Goal: Task Accomplishment & Management: Understand process/instructions

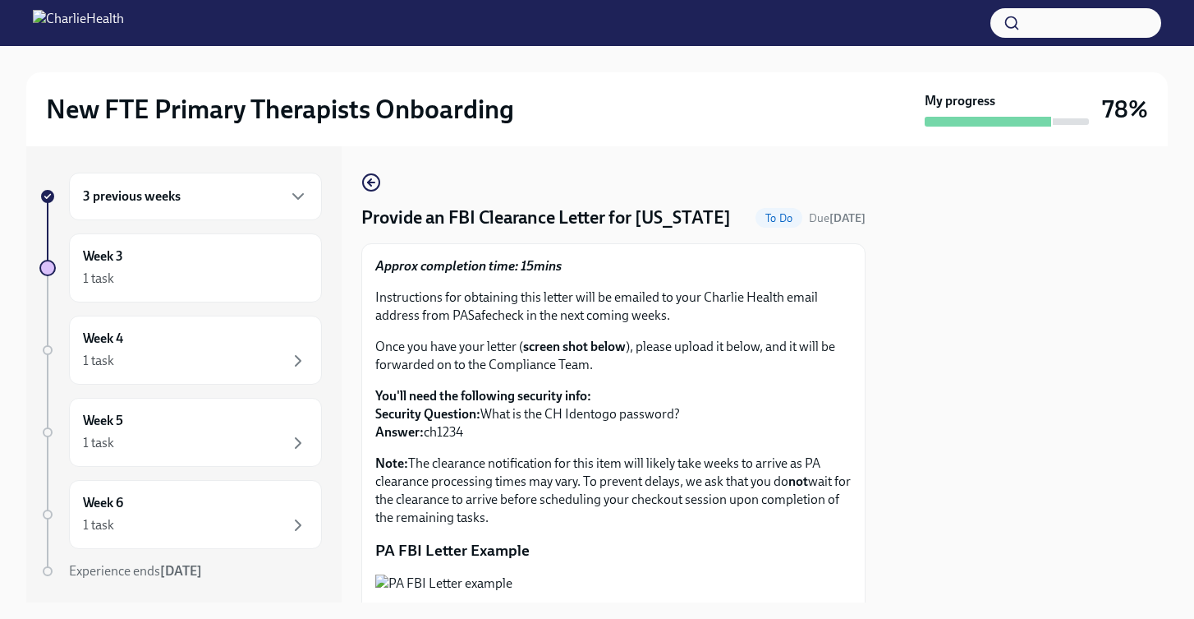
scroll to position [264, 0]
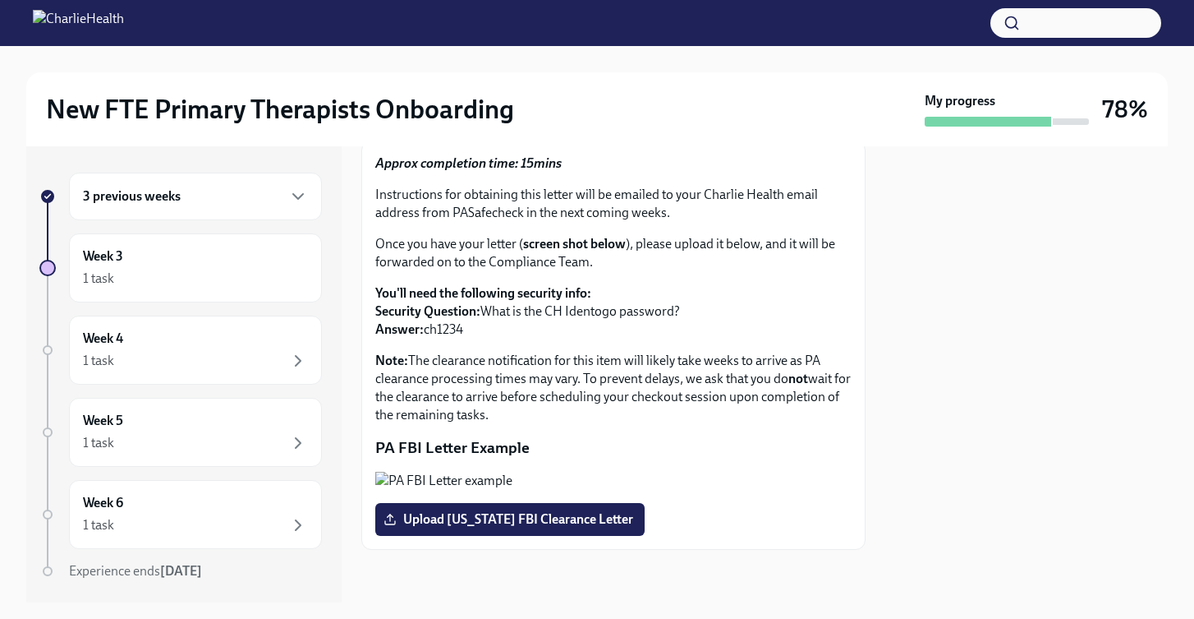
click at [269, 189] on div "3 previous weeks" at bounding box center [195, 196] width 225 height 20
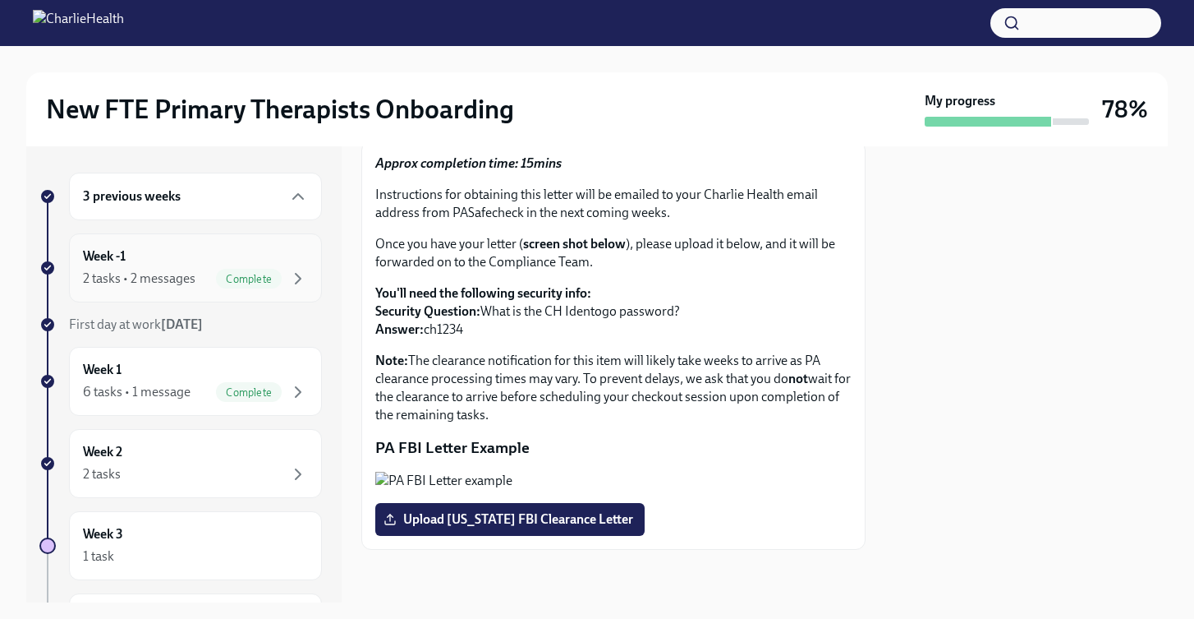
click at [175, 263] on div "Week -1 2 tasks • 2 messages Complete" at bounding box center [195, 267] width 225 height 41
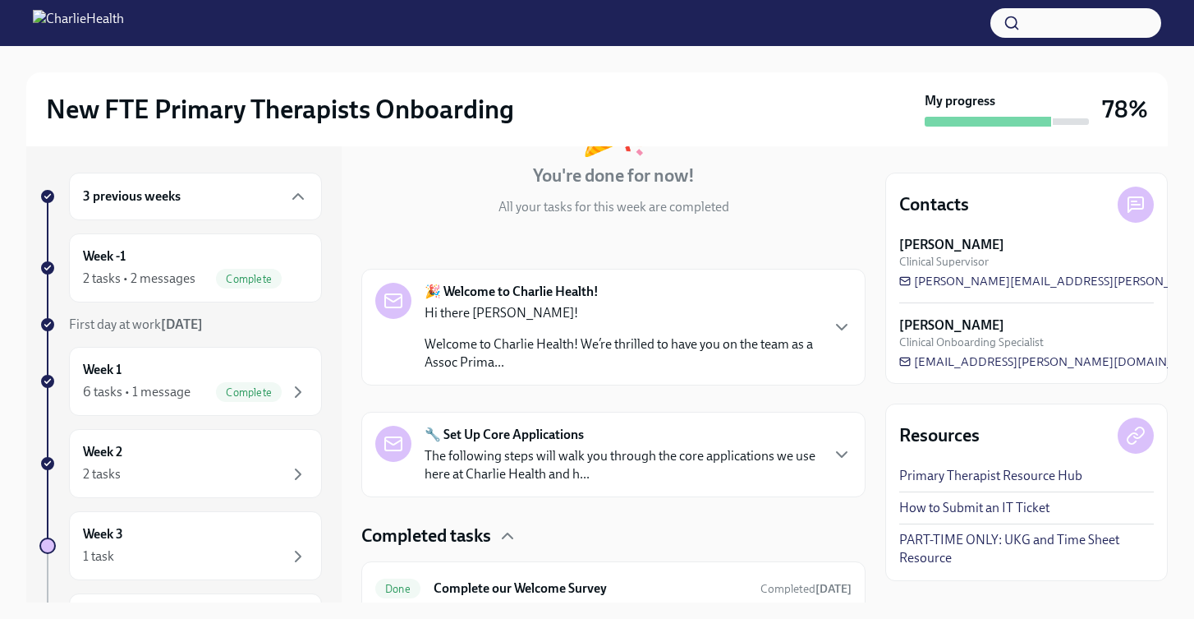
scroll to position [282, 0]
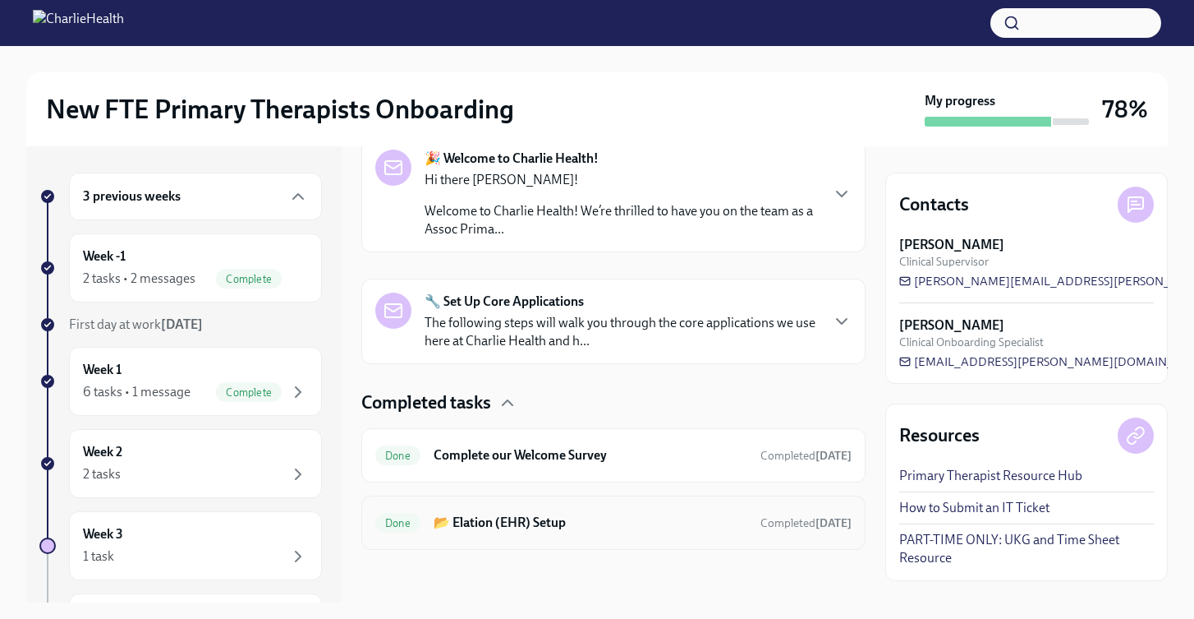
click at [580, 519] on h6 "📂 Elation (EHR) Setup" at bounding box center [591, 522] width 314 height 18
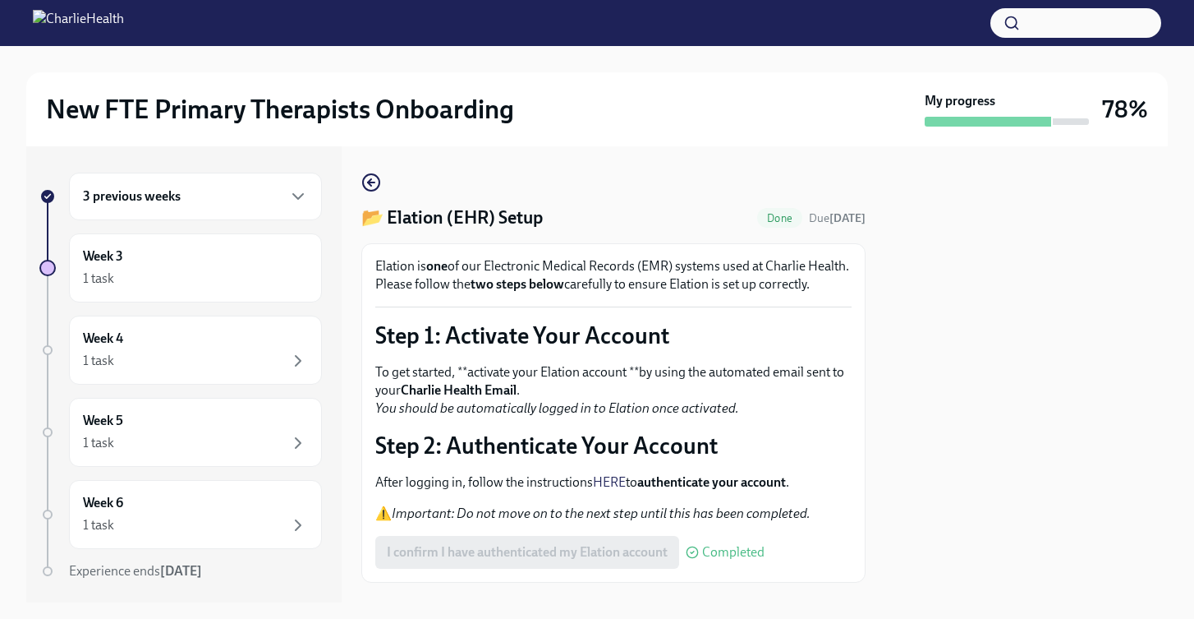
click at [203, 202] on div "3 previous weeks" at bounding box center [195, 196] width 225 height 20
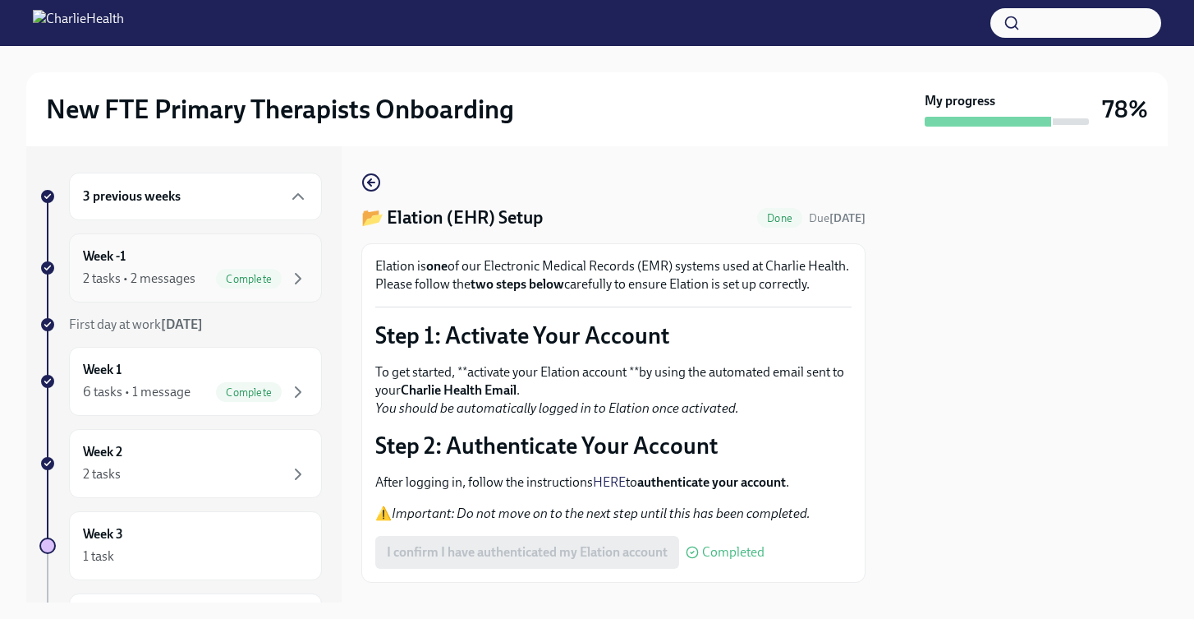
click at [216, 271] on div "Complete" at bounding box center [262, 279] width 92 height 20
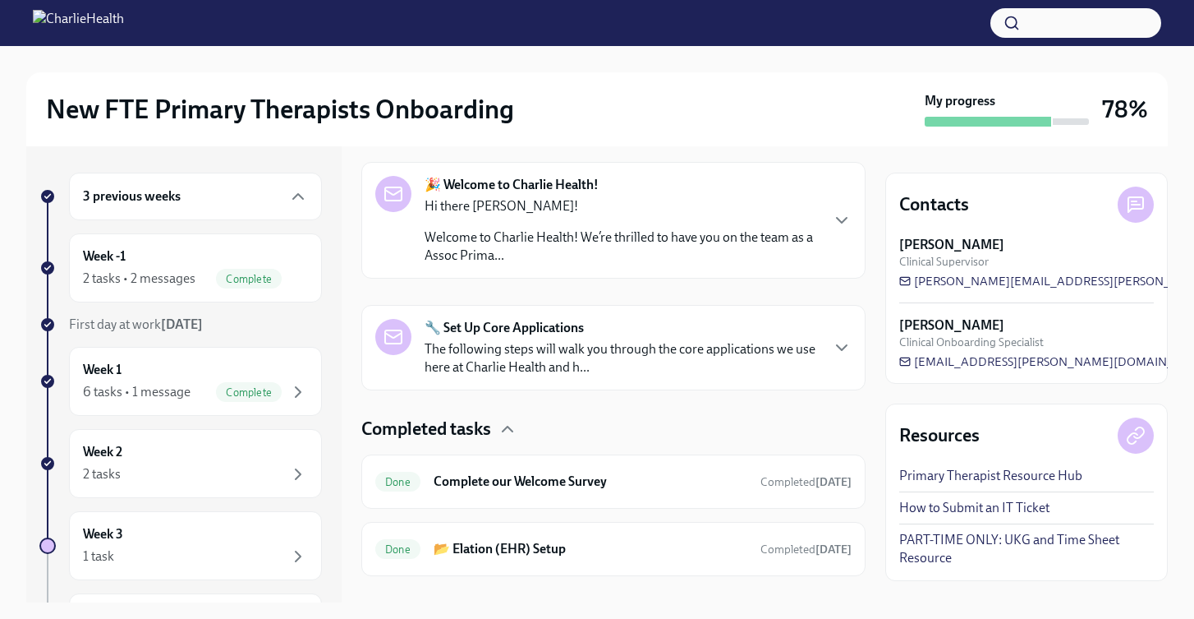
scroll to position [282, 0]
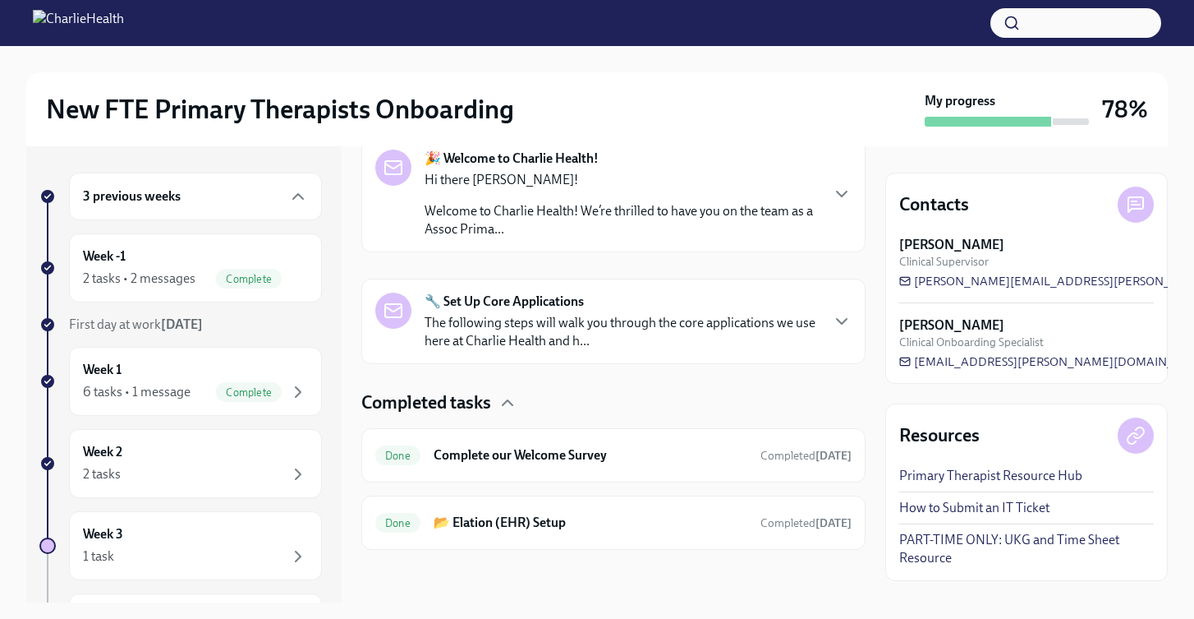
click at [606, 315] on p "The following steps will walk you through the core applications we use here at …" at bounding box center [622, 332] width 394 height 36
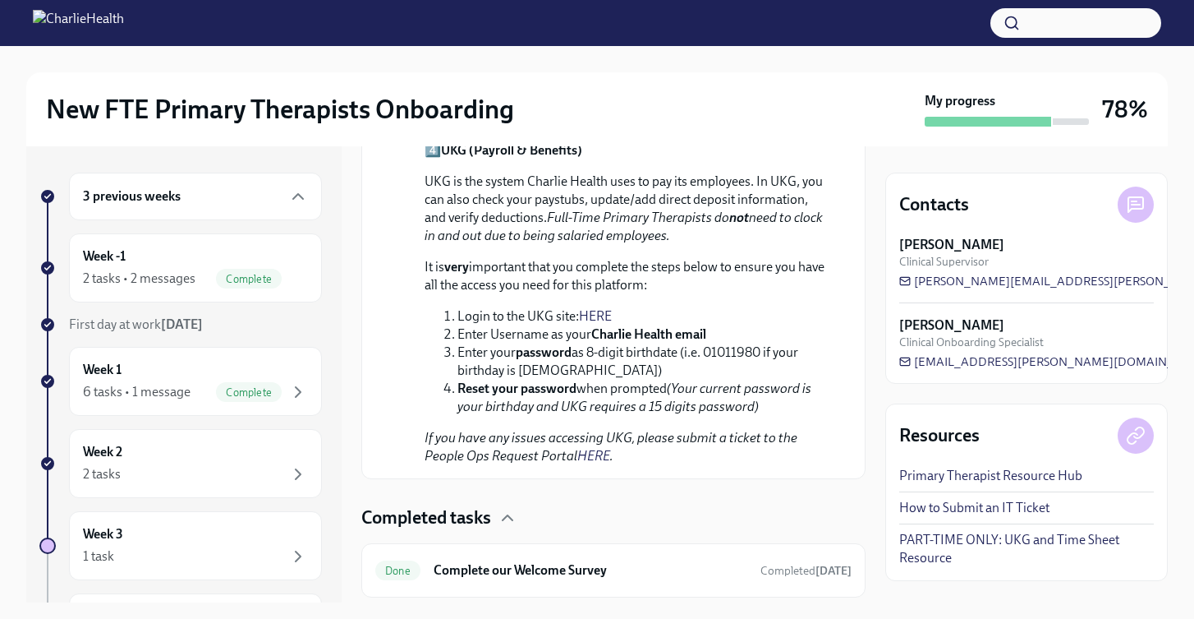
scroll to position [1506, 0]
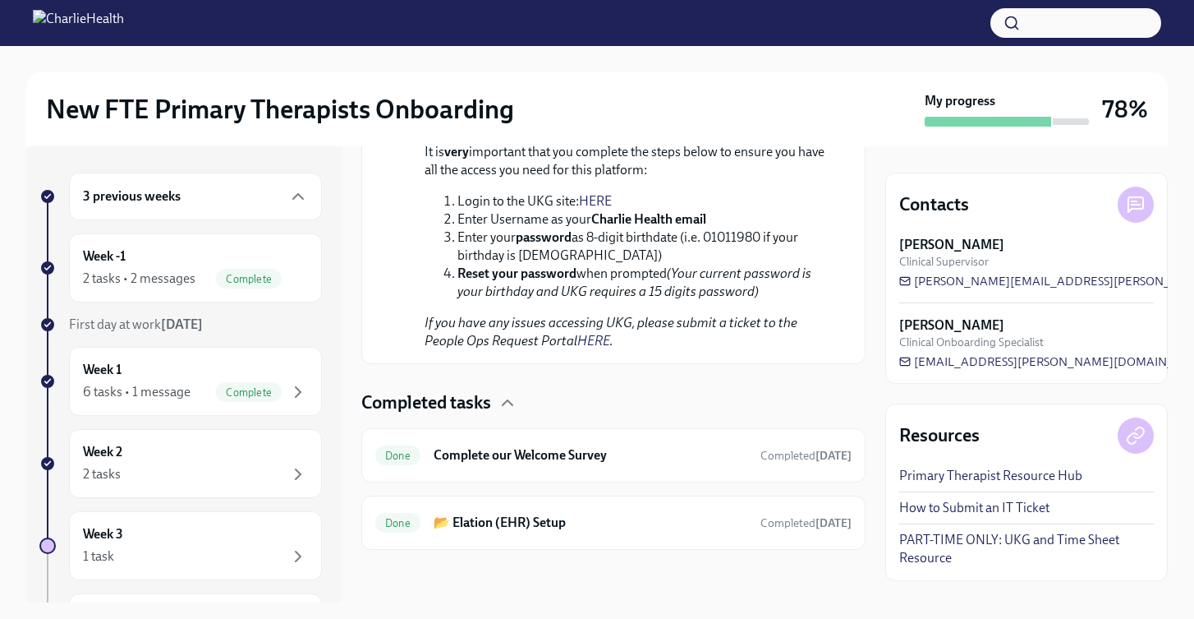
click at [232, 186] on div "3 previous weeks" at bounding box center [195, 196] width 225 height 20
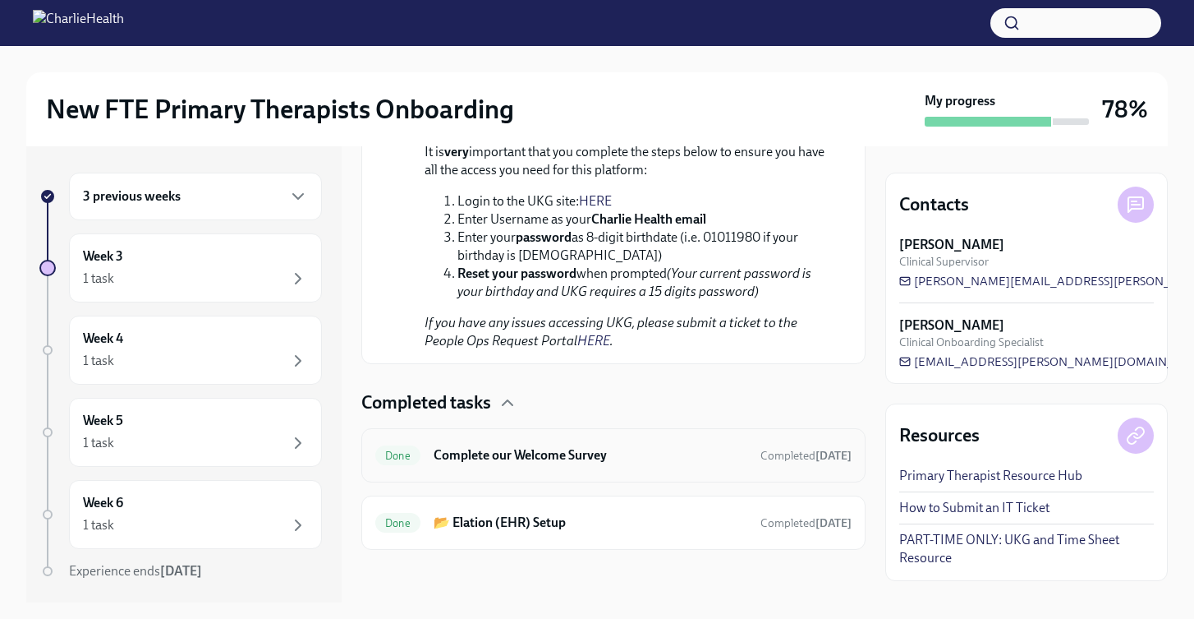
click at [506, 458] on h6 "Complete our Welcome Survey" at bounding box center [591, 455] width 314 height 18
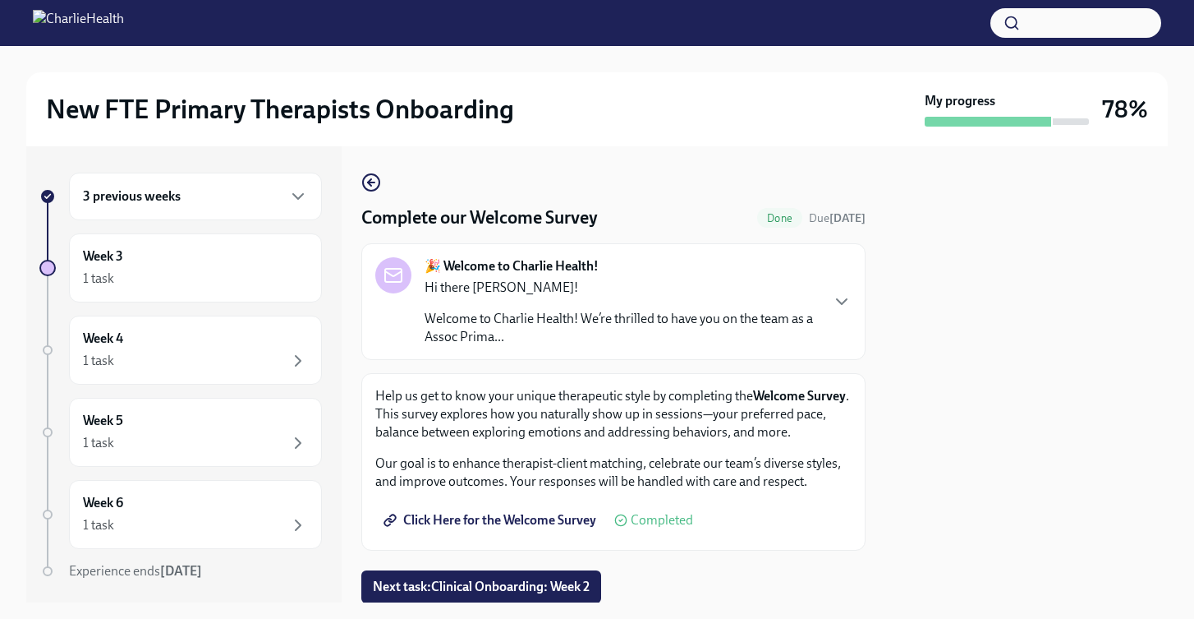
scroll to position [71, 0]
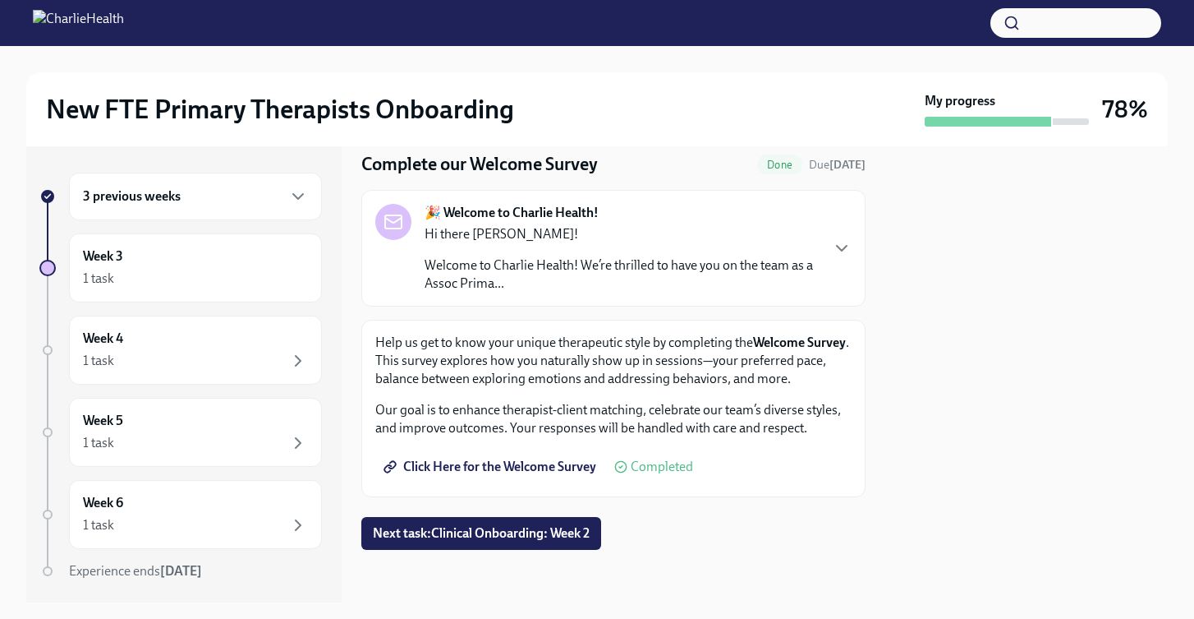
click at [228, 209] on div "3 previous weeks" at bounding box center [195, 197] width 253 height 48
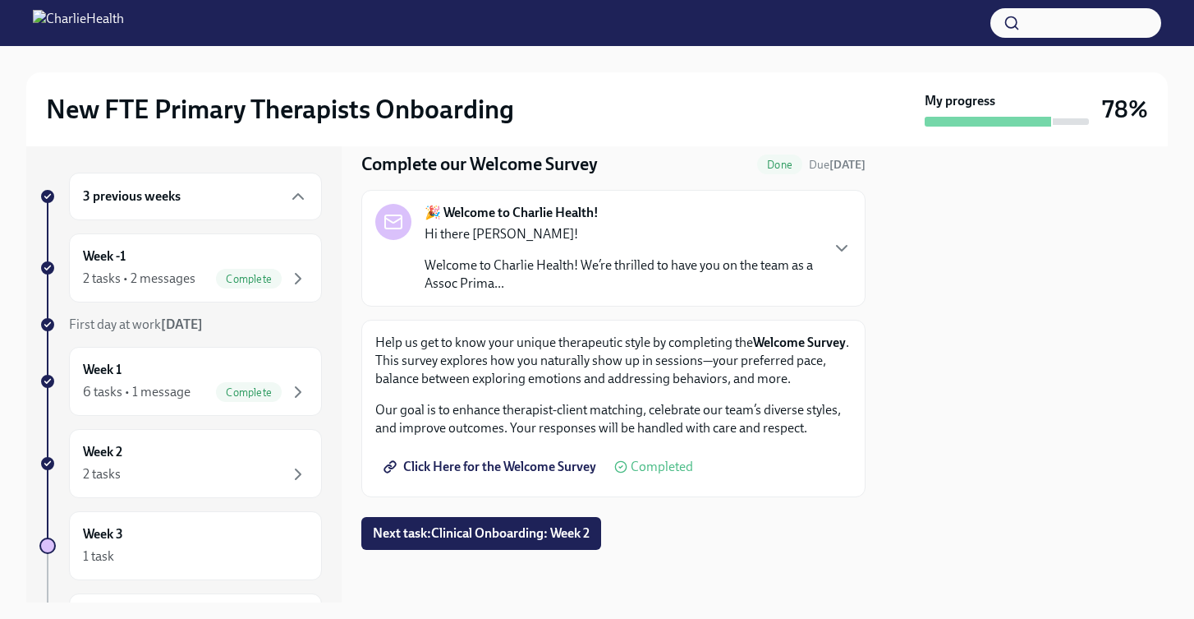
click at [178, 191] on h6 "3 previous weeks" at bounding box center [132, 196] width 98 height 18
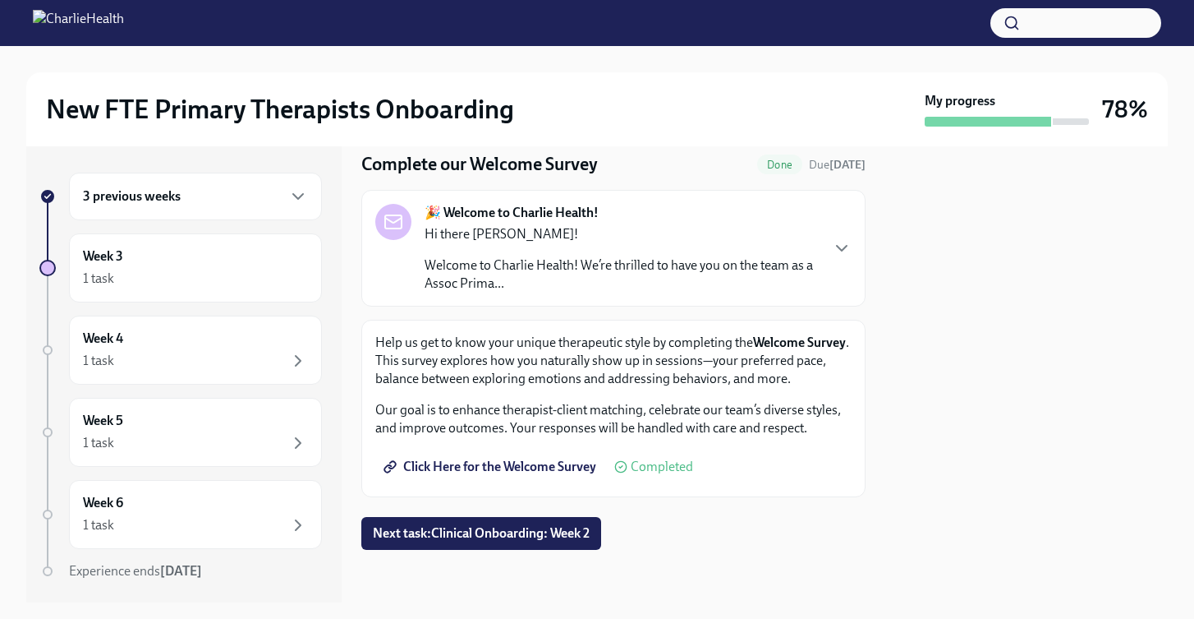
click at [244, 197] on div "3 previous weeks" at bounding box center [195, 196] width 225 height 20
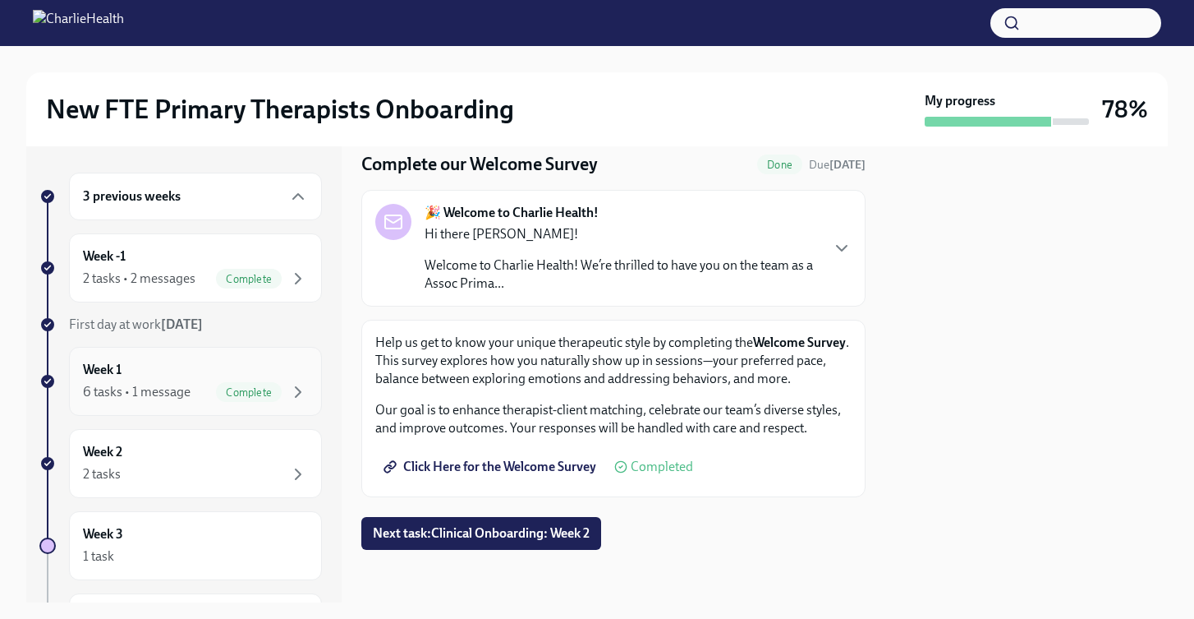
click at [251, 380] on div "Week 1 6 tasks • 1 message Complete" at bounding box center [195, 381] width 225 height 41
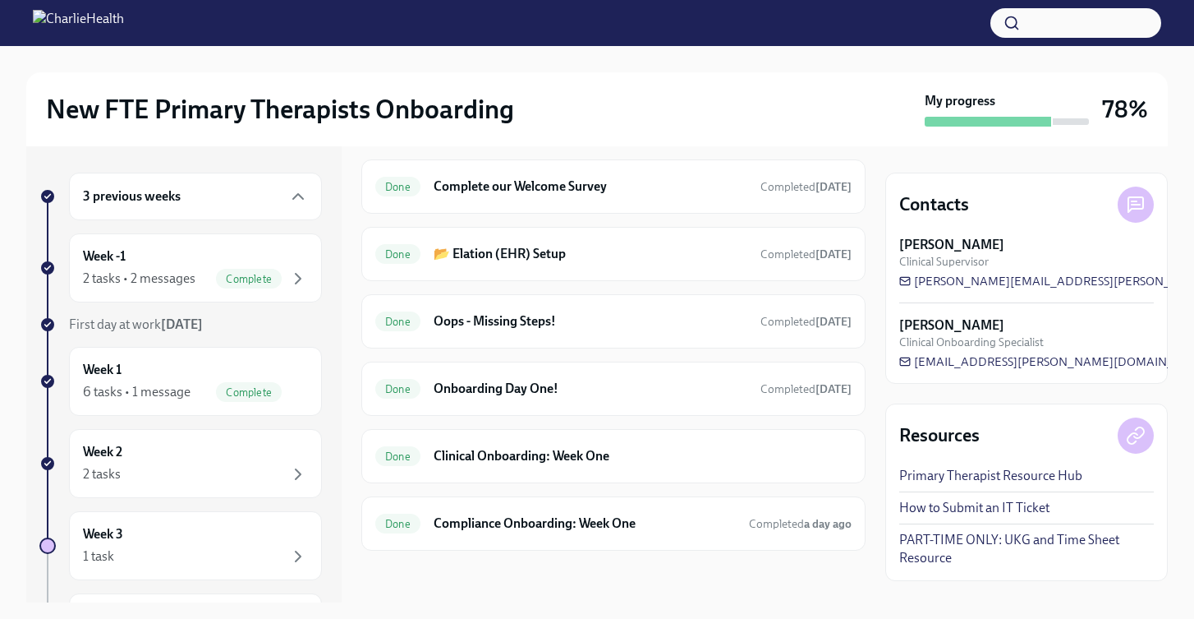
scroll to position [439, 0]
click at [561, 457] on h6 "Clinical Onboarding: Week One" at bounding box center [643, 455] width 418 height 18
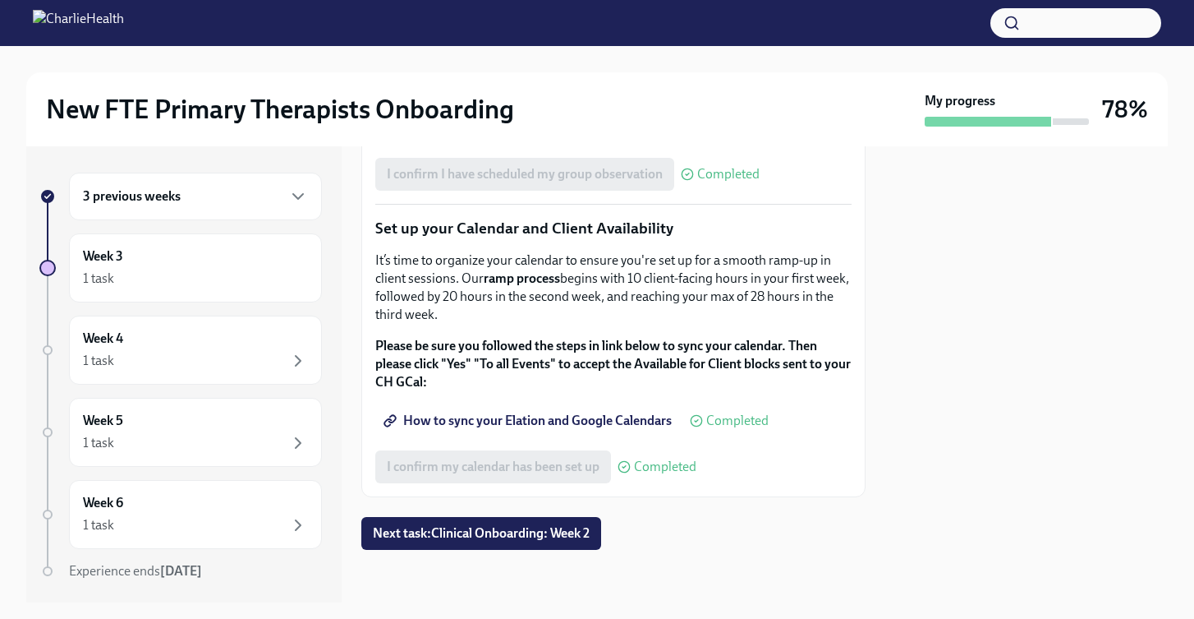
scroll to position [2810, 0]
click at [265, 196] on div "3 previous weeks" at bounding box center [195, 196] width 225 height 20
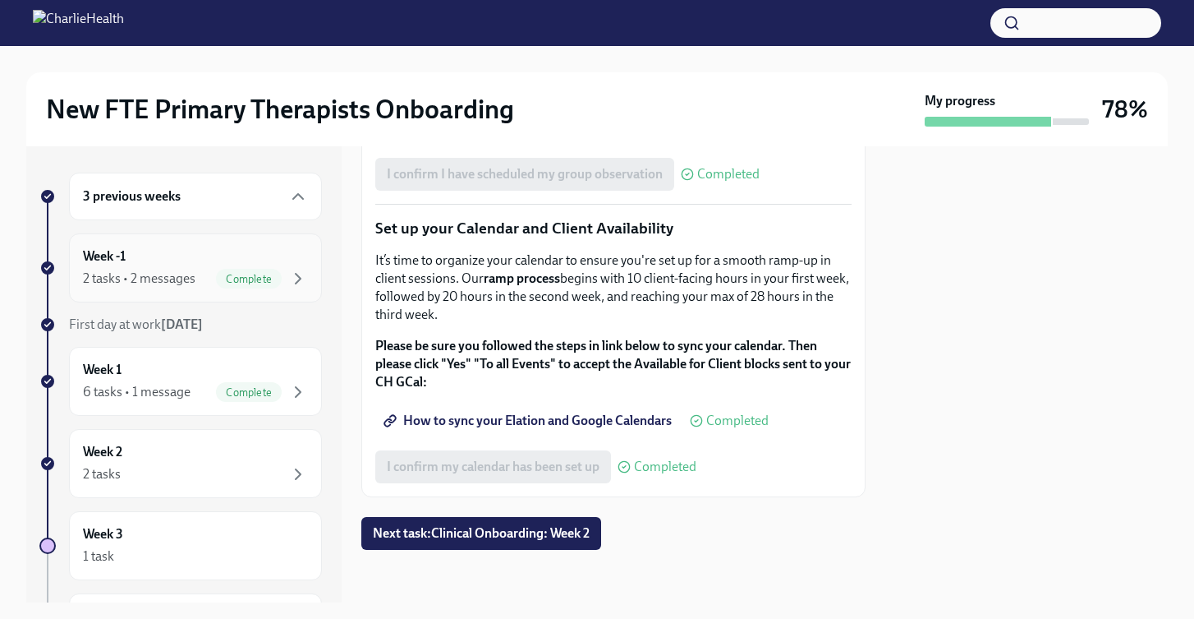
click at [282, 260] on div "Week -1 2 tasks • 2 messages Complete" at bounding box center [195, 267] width 225 height 41
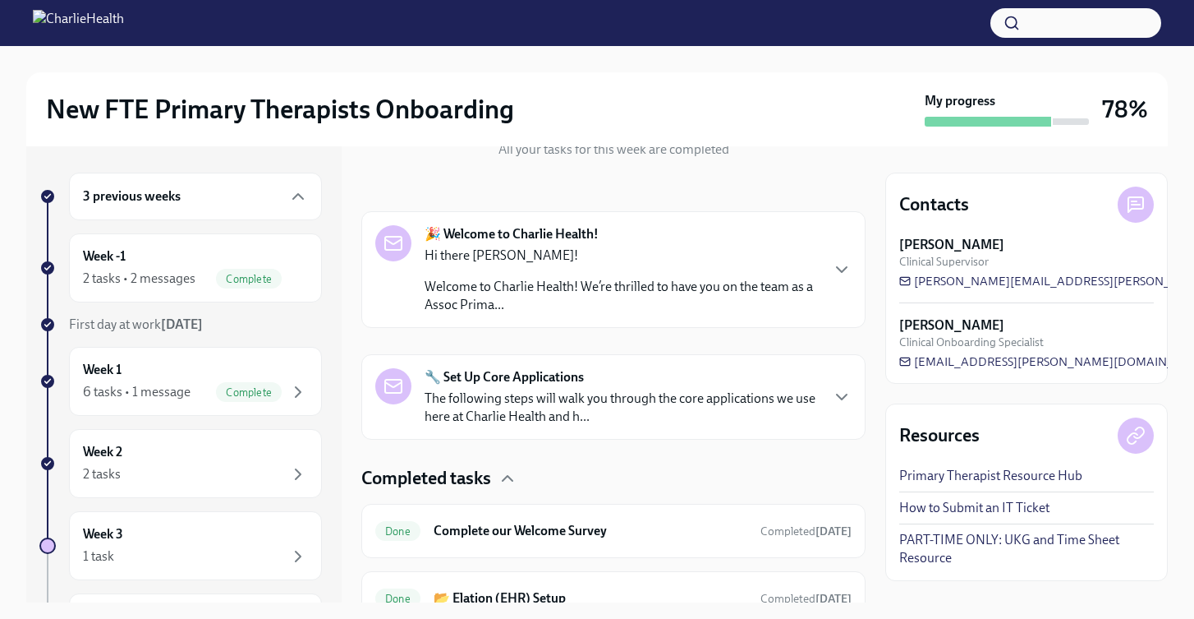
scroll to position [282, 0]
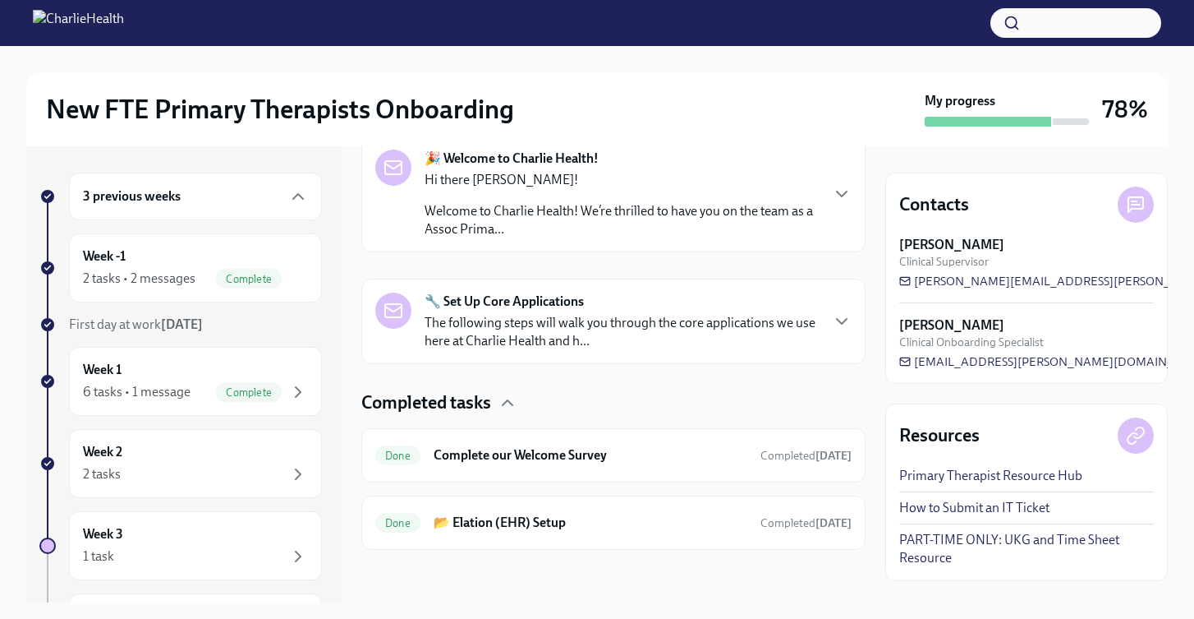
click at [619, 335] on p "The following steps will walk you through the core applications we use here at …" at bounding box center [622, 332] width 394 height 36
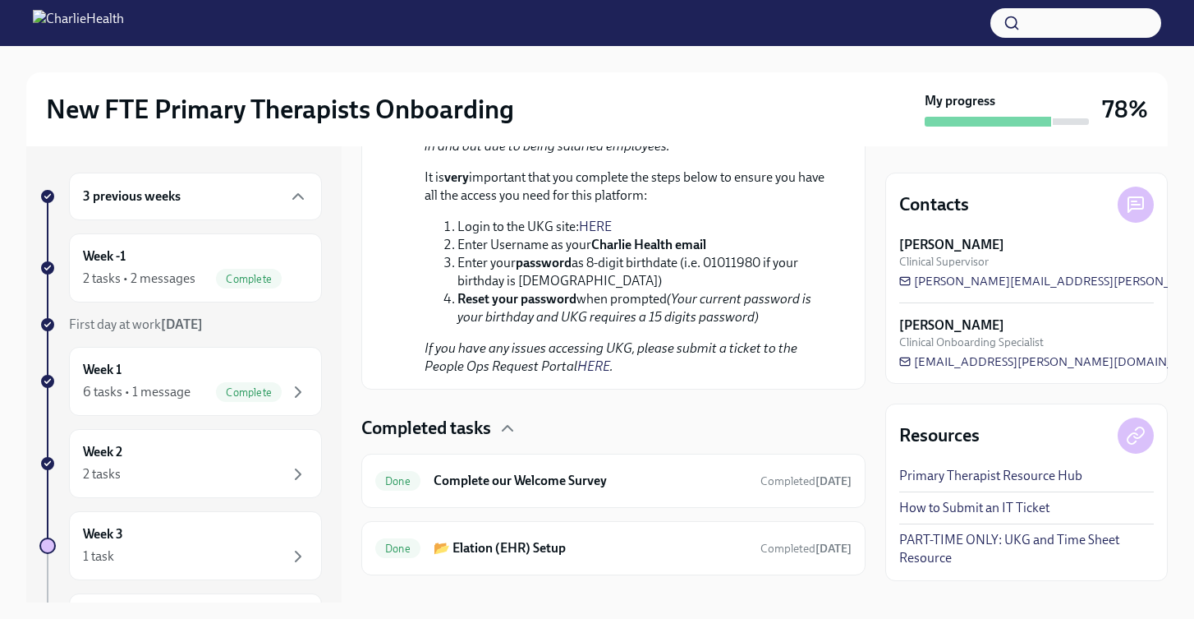
scroll to position [1506, 0]
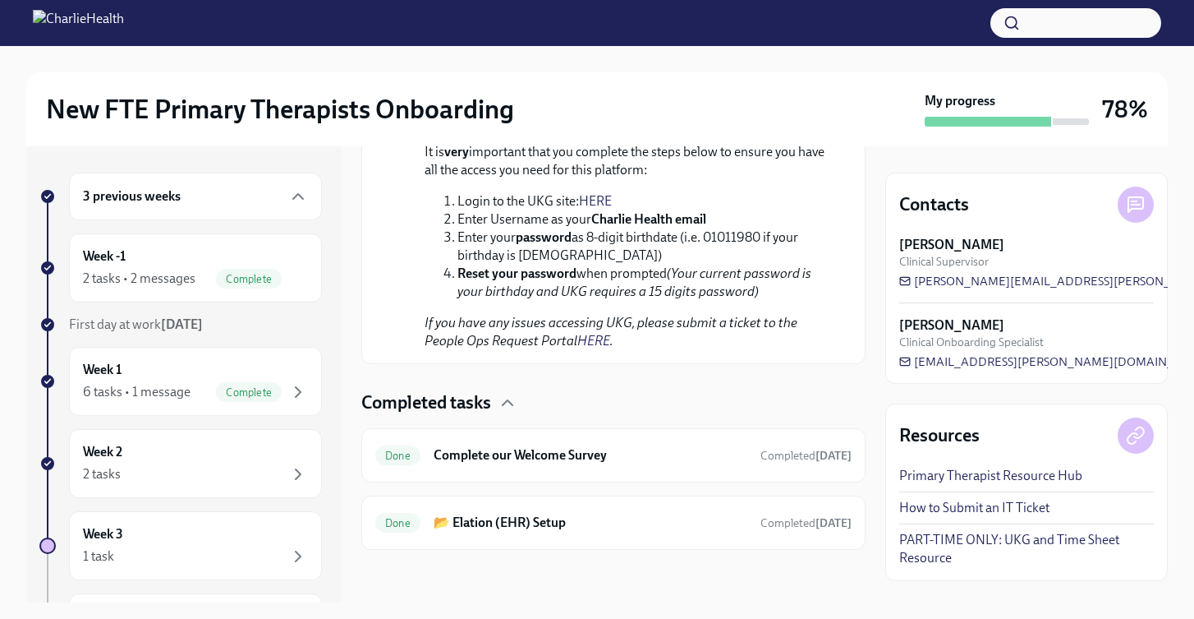
click at [244, 184] on div "3 previous weeks" at bounding box center [195, 197] width 253 height 48
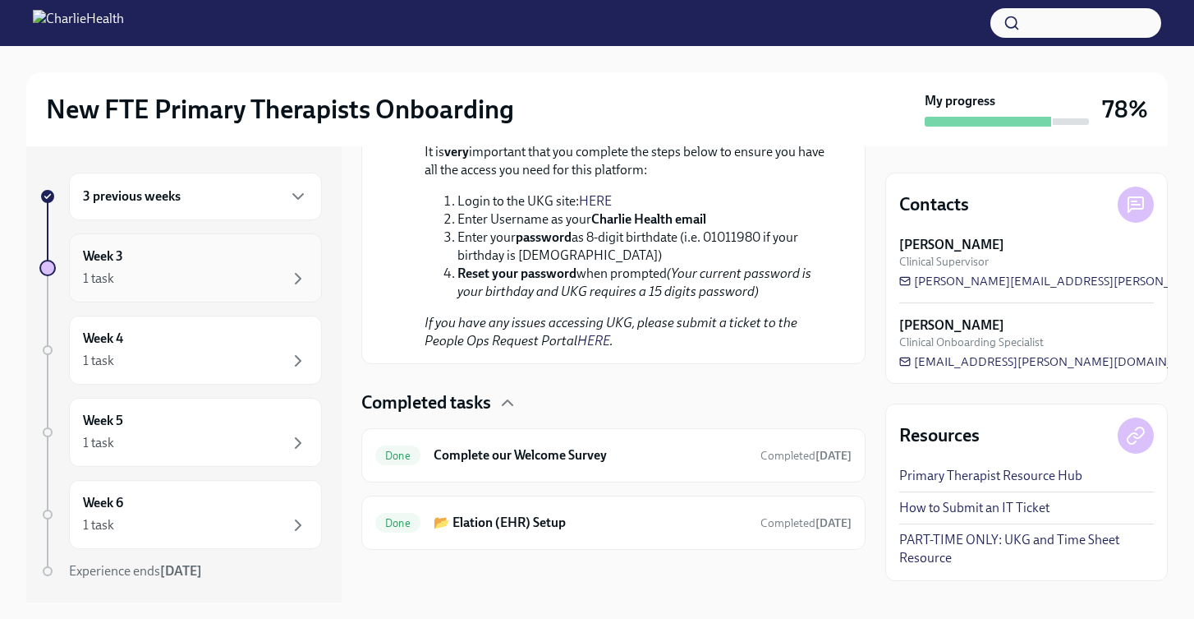
click at [189, 264] on div "Week 3 1 task" at bounding box center [195, 267] width 225 height 41
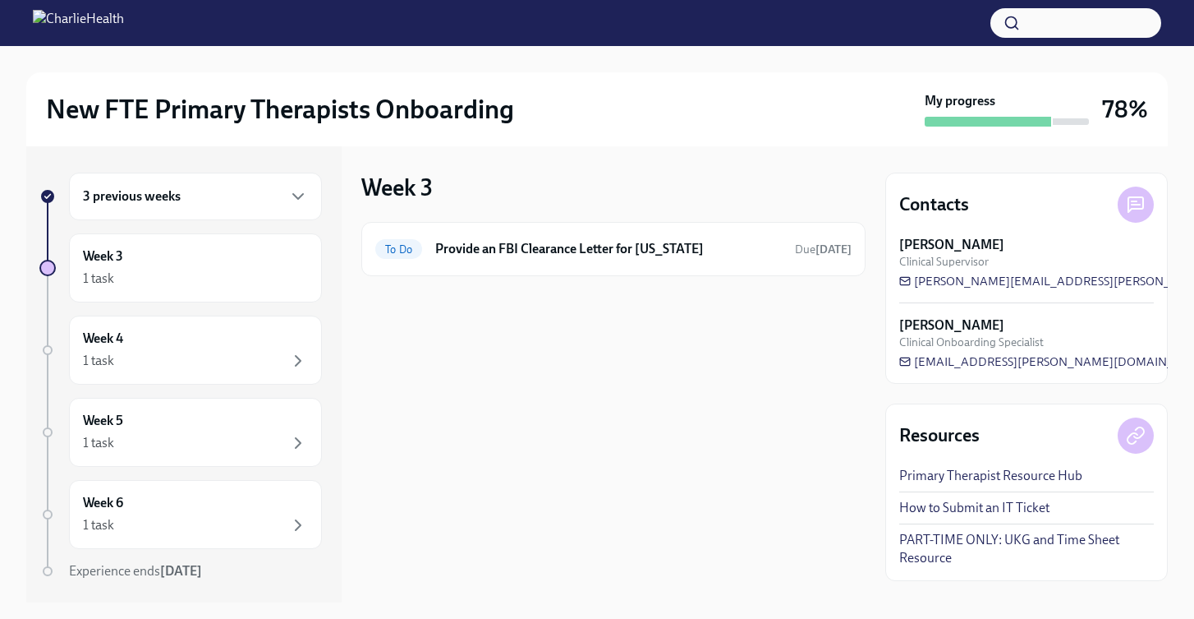
click at [212, 177] on div "3 previous weeks" at bounding box center [195, 197] width 253 height 48
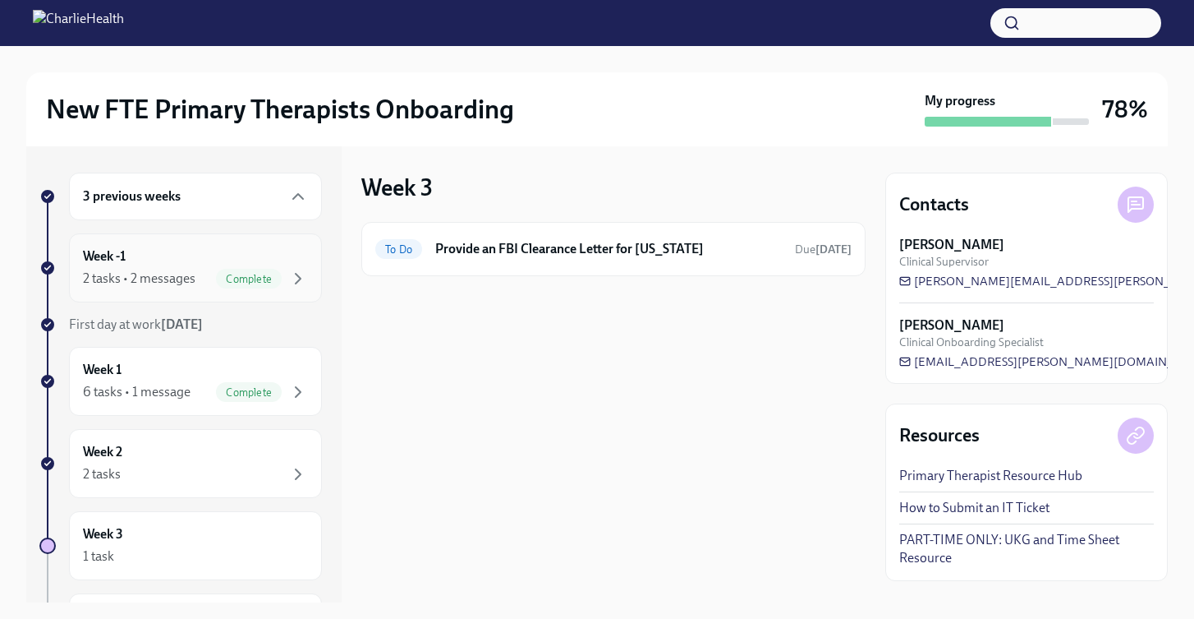
click at [136, 274] on div "2 tasks • 2 messages" at bounding box center [139, 278] width 113 height 18
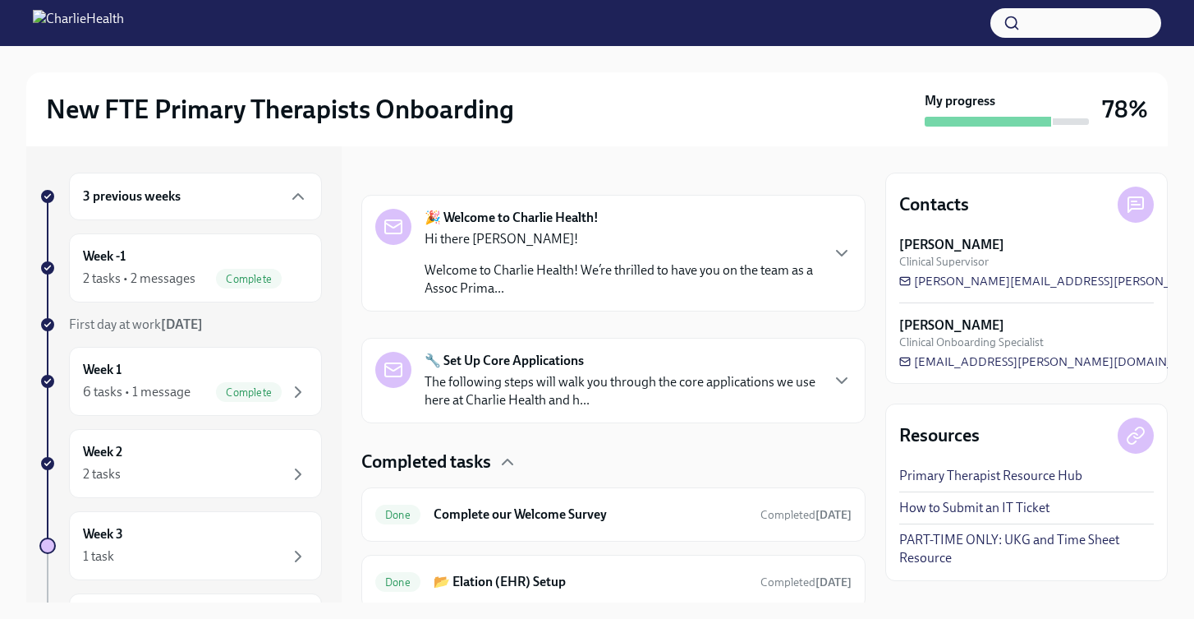
scroll to position [282, 0]
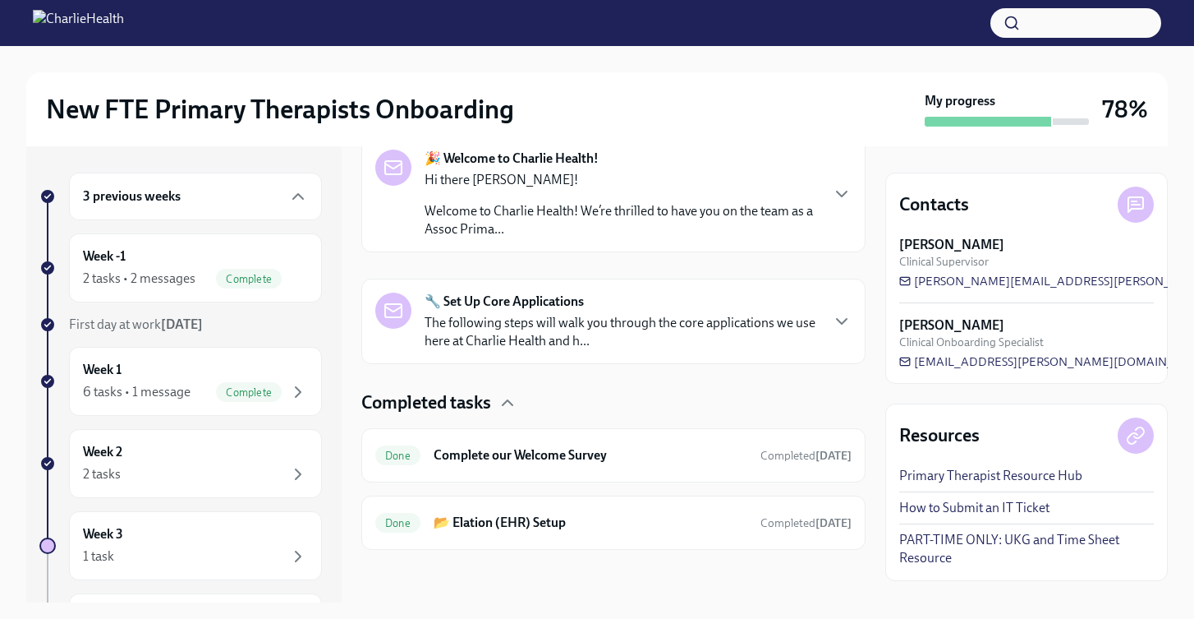
click at [242, 199] on div "3 previous weeks" at bounding box center [195, 196] width 225 height 20
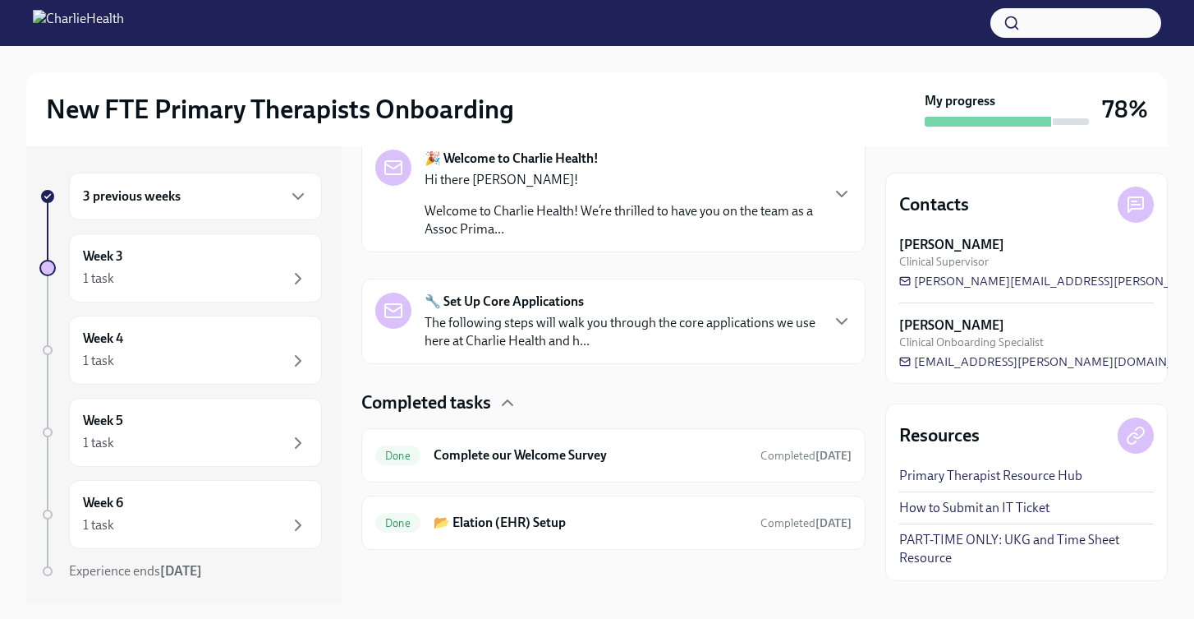
click at [1076, 32] on button "button" at bounding box center [1076, 23] width 171 height 30
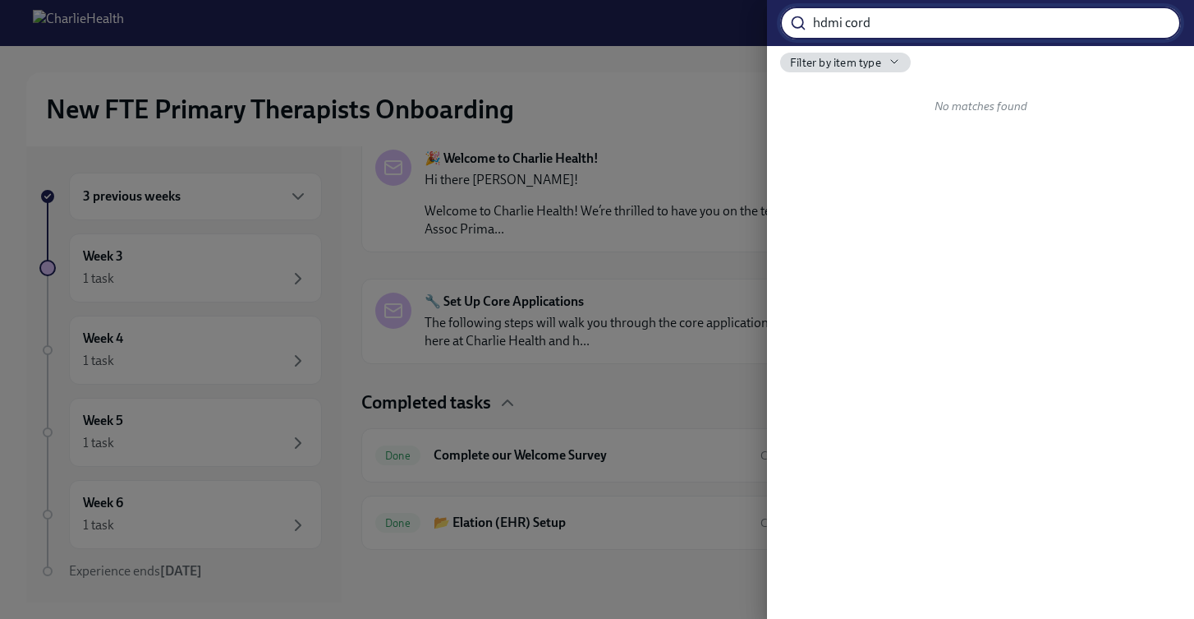
type input "hdmi cord"
click at [1159, 28] on input "hdmi cord" at bounding box center [997, 23] width 368 height 33
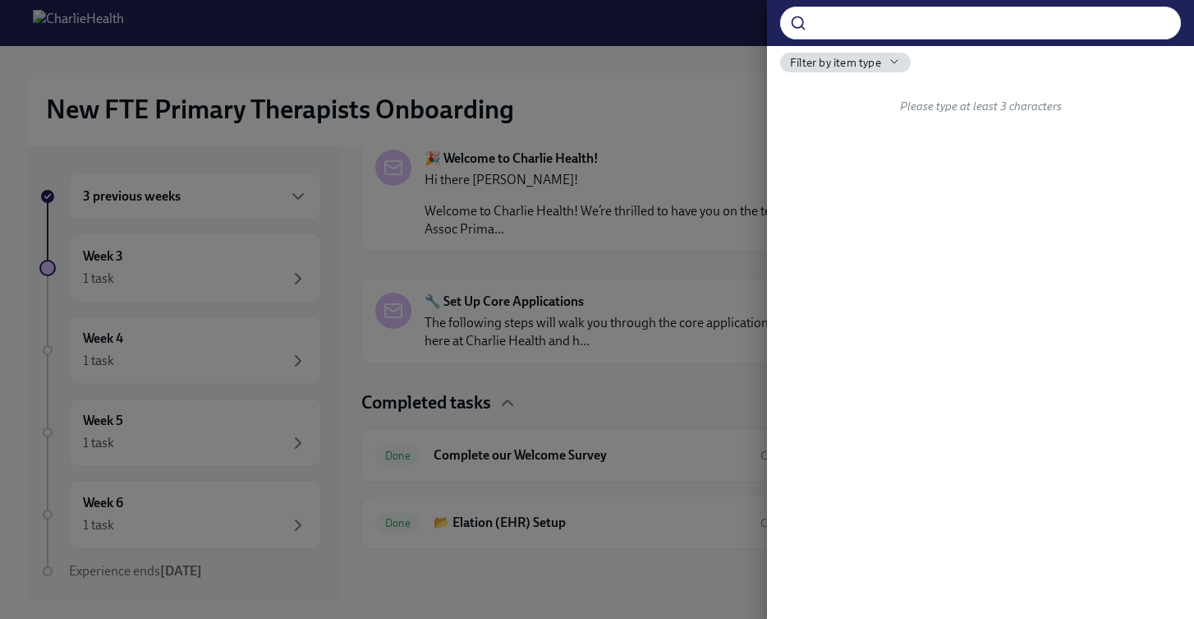
click at [611, 71] on div at bounding box center [597, 309] width 1194 height 619
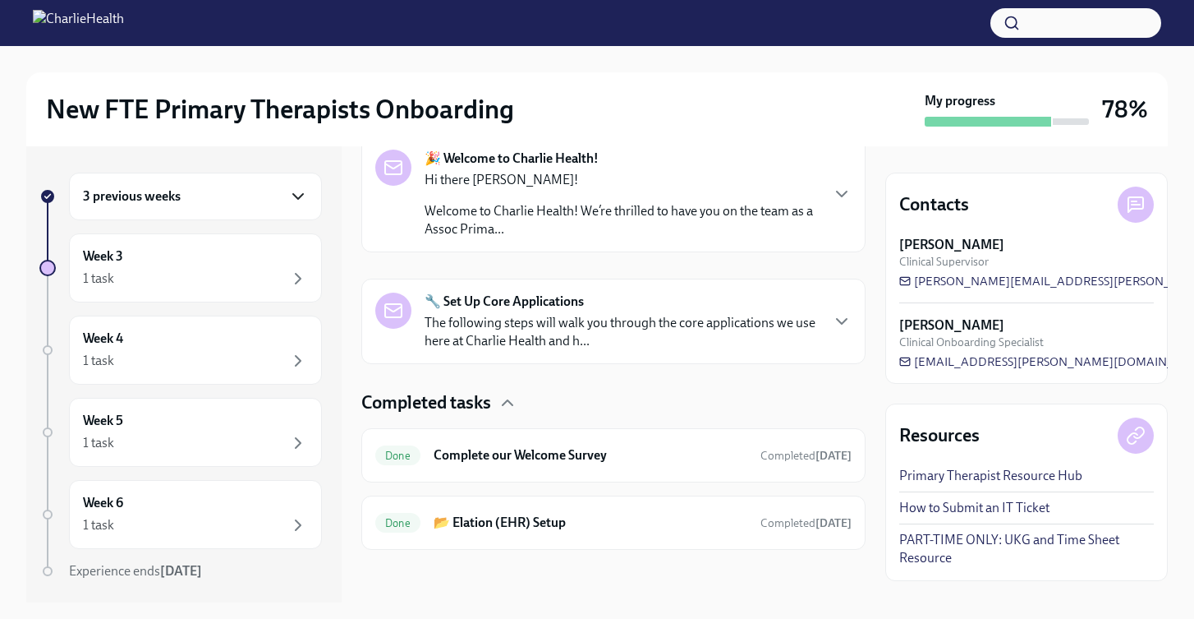
click at [292, 186] on icon "button" at bounding box center [298, 196] width 20 height 20
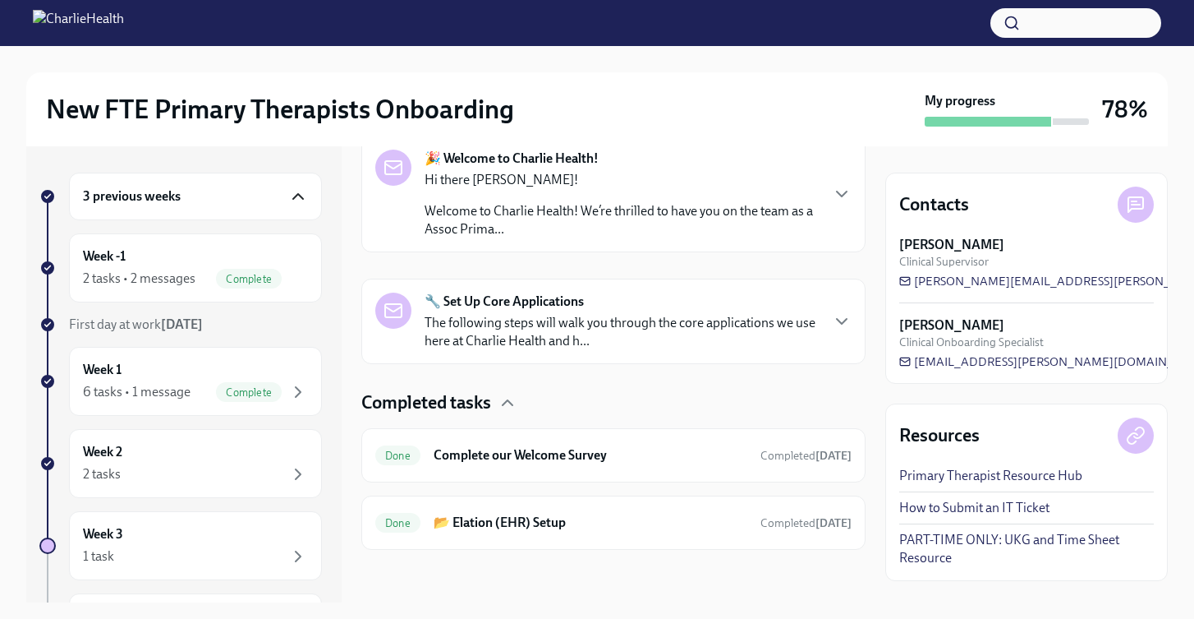
click at [117, 329] on span "First day at work [DATE]" at bounding box center [136, 324] width 134 height 16
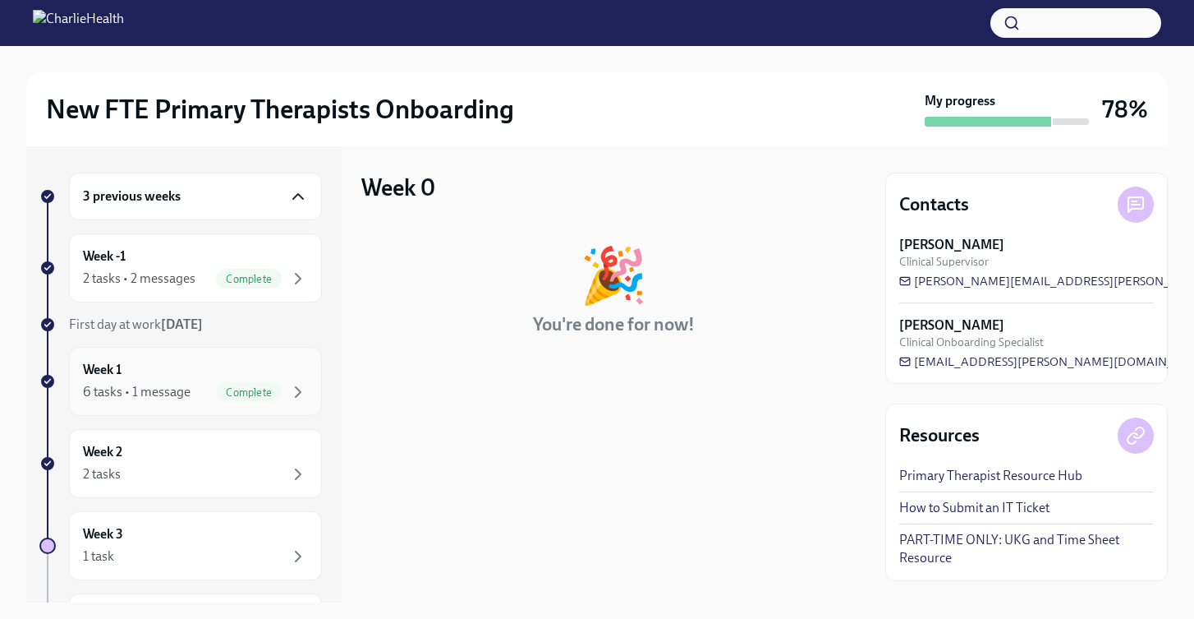
click at [132, 374] on div "Week 1 6 tasks • 1 message Complete" at bounding box center [195, 381] width 225 height 41
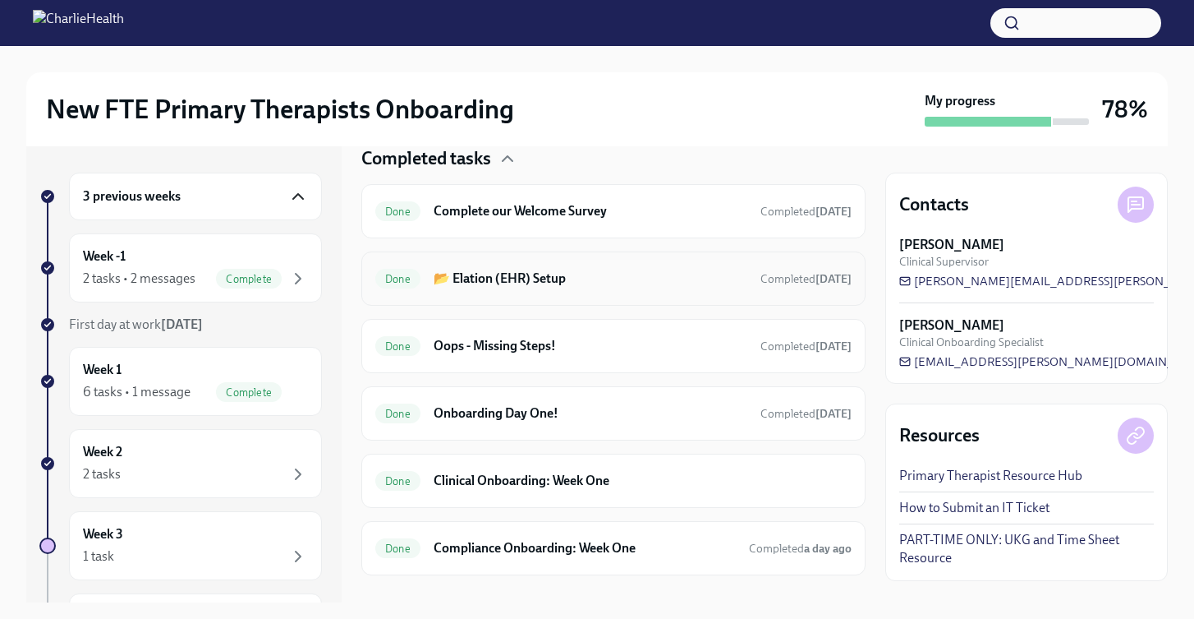
scroll to position [439, 0]
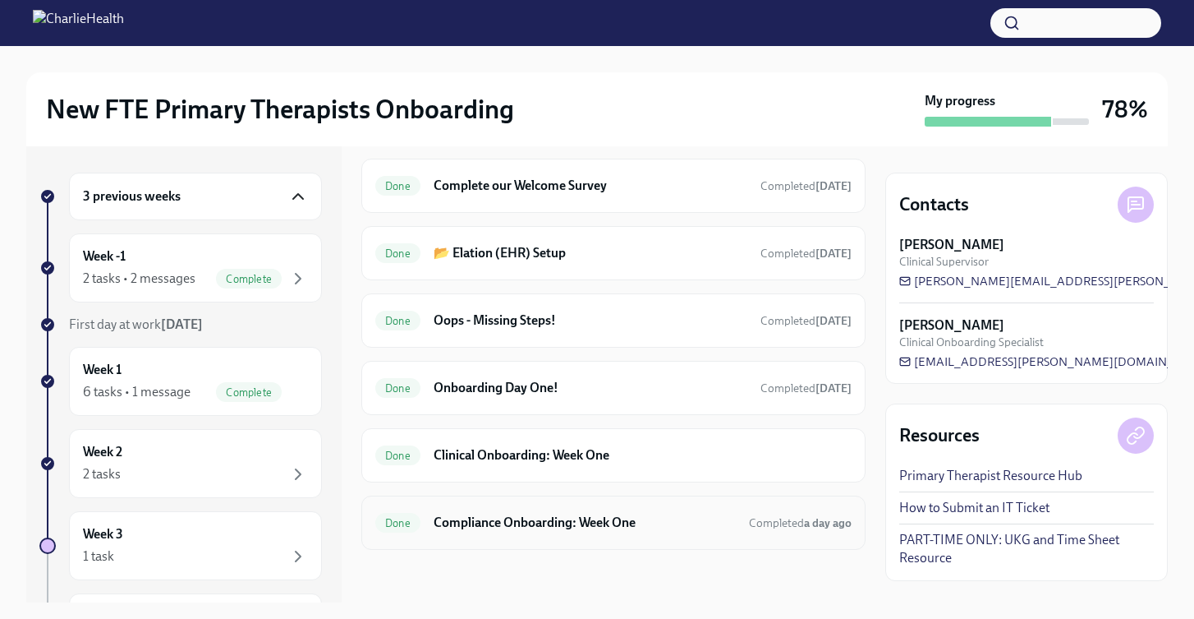
click at [508, 513] on h6 "Compliance Onboarding: Week One" at bounding box center [585, 522] width 302 height 18
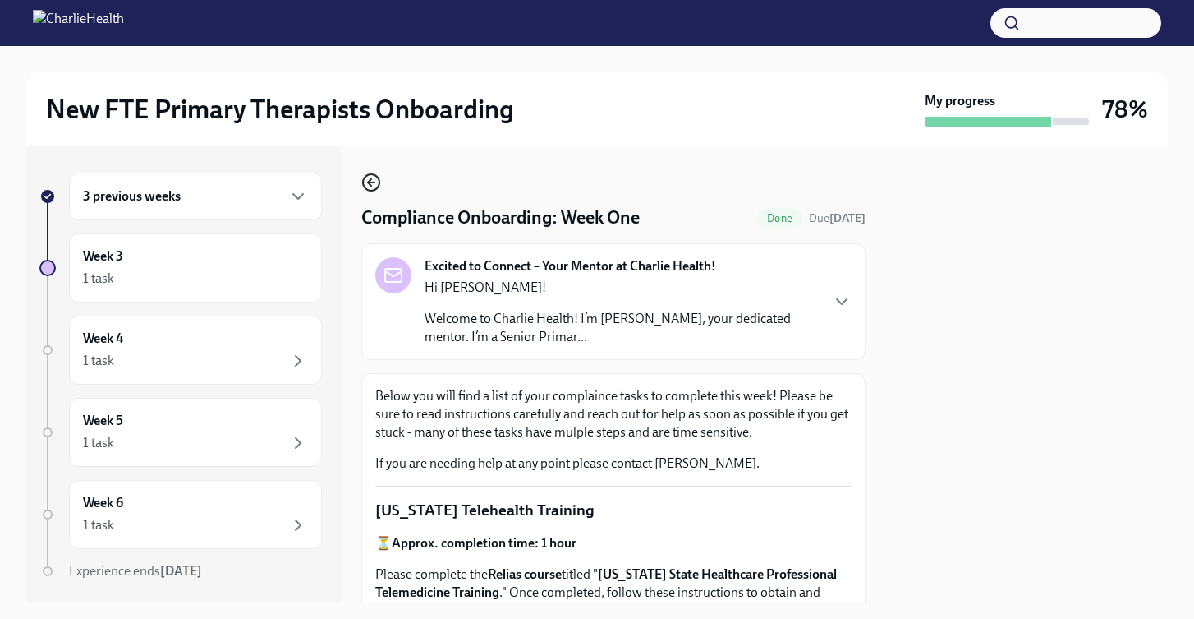
click at [366, 182] on icon "button" at bounding box center [371, 183] width 20 height 20
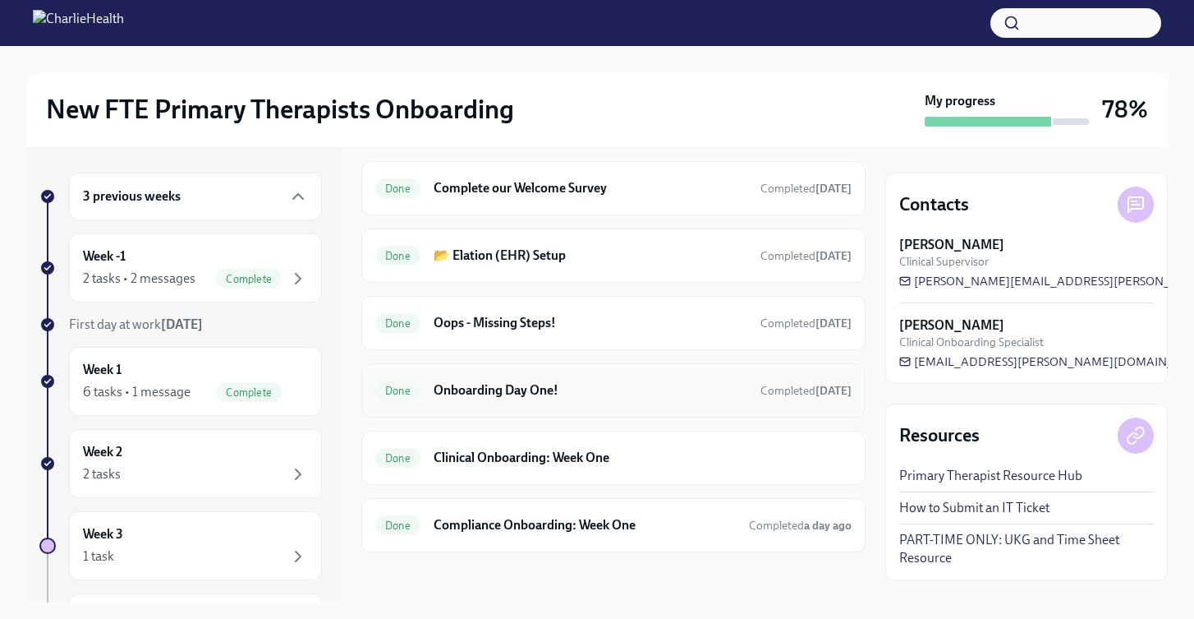
scroll to position [439, 0]
